Goal: Ask a question

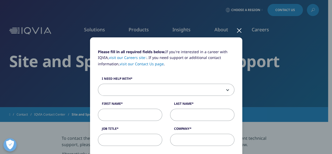
scroll to position [11, 0]
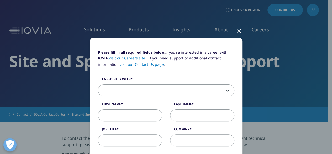
click at [148, 67] on p "Please fill in all required fields below. If you're interested in a career with…" at bounding box center [166, 60] width 136 height 22
click at [149, 65] on link "visit our Contact Us page" at bounding box center [142, 64] width 44 height 5
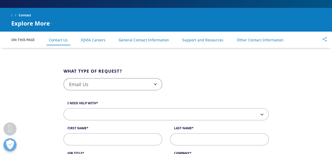
scroll to position [120, 0]
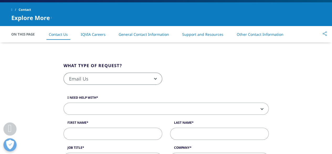
click at [155, 76] on span "Email Us" at bounding box center [113, 79] width 98 height 12
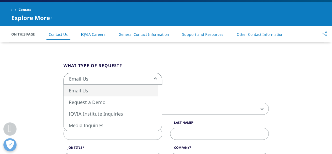
click at [205, 65] on fieldset "What type of request? Email Us Request a Demo IQVIA Institute Inquiries Media I…" at bounding box center [166, 76] width 213 height 28
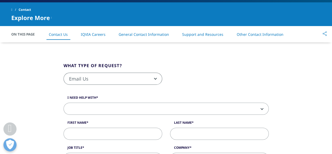
click at [264, 109] on span at bounding box center [166, 109] width 205 height 12
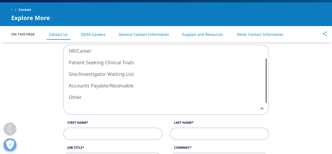
click at [266, 95] on div at bounding box center [266, 80] width 1 height 45
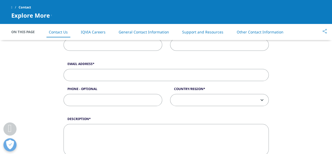
scroll to position [192, 0]
